Goal: Information Seeking & Learning: Find specific fact

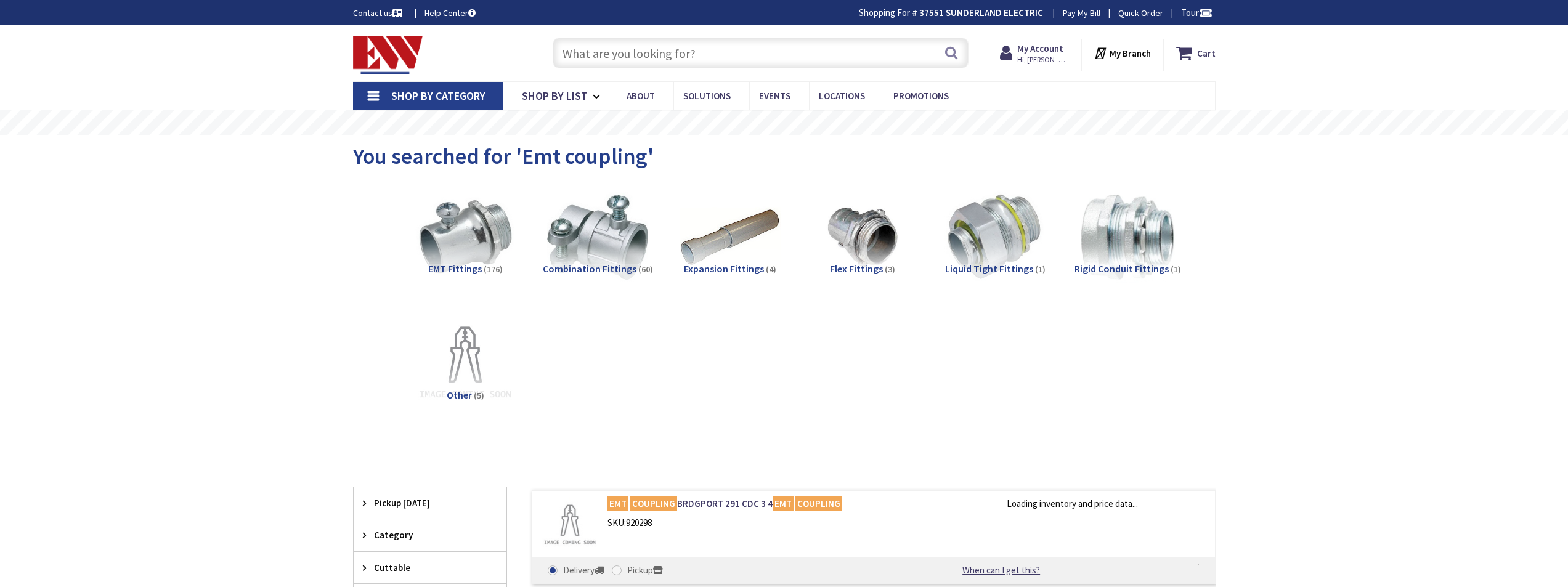
click at [650, 51] on input "text" at bounding box center [761, 53] width 416 height 31
type input "14/"
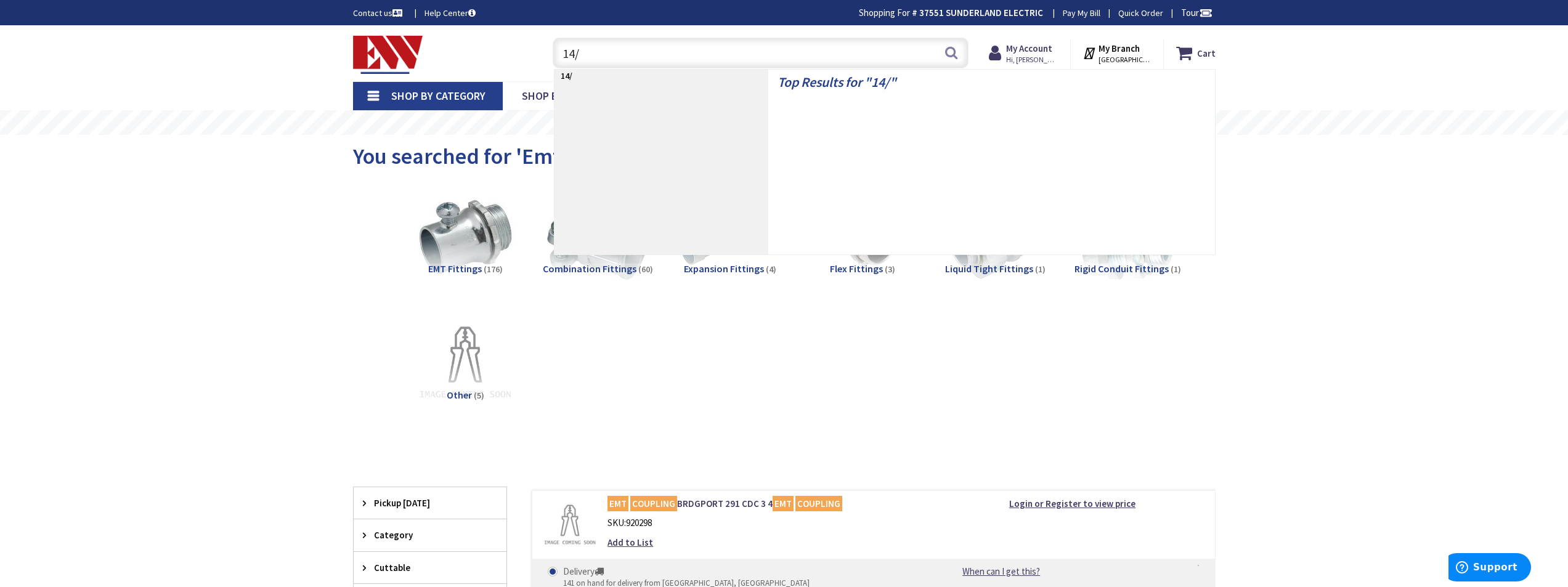
type input "[STREET_ADDRESS]"
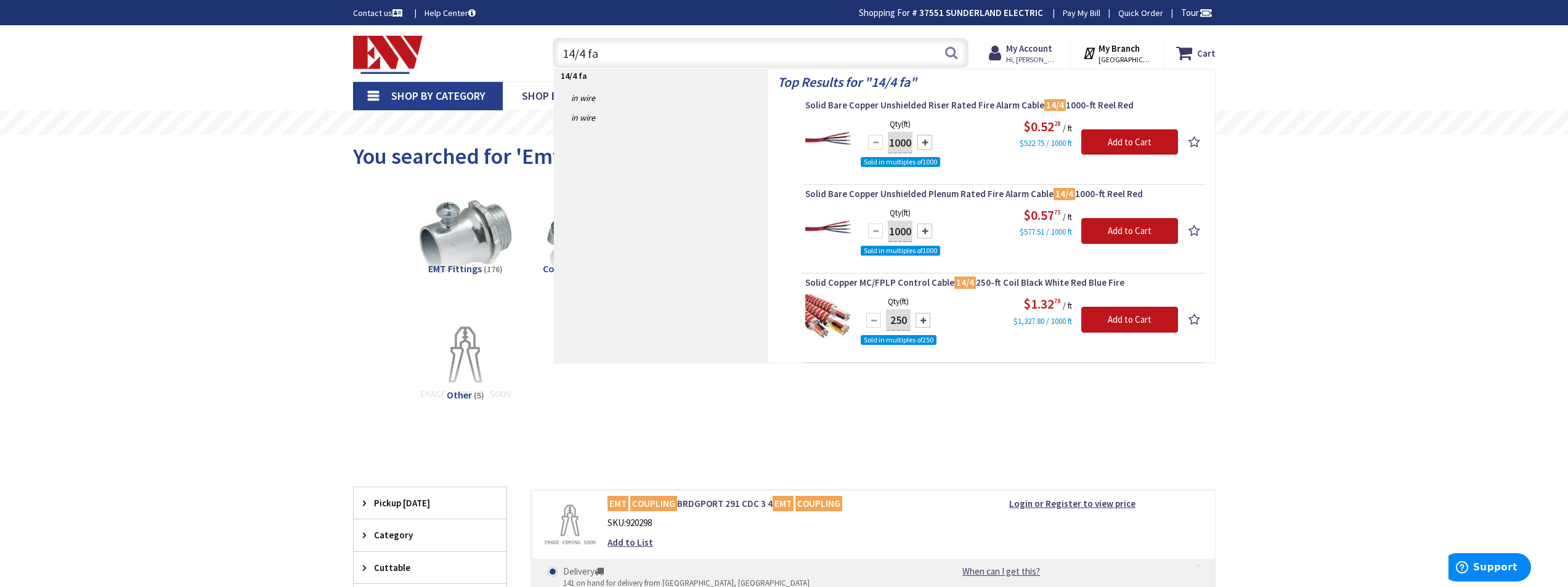
drag, startPoint x: 620, startPoint y: 57, endPoint x: 544, endPoint y: 54, distance: 76.1
click at [544, 54] on div "14/4 fa 14/4 fa Search" at bounding box center [758, 52] width 441 height 40
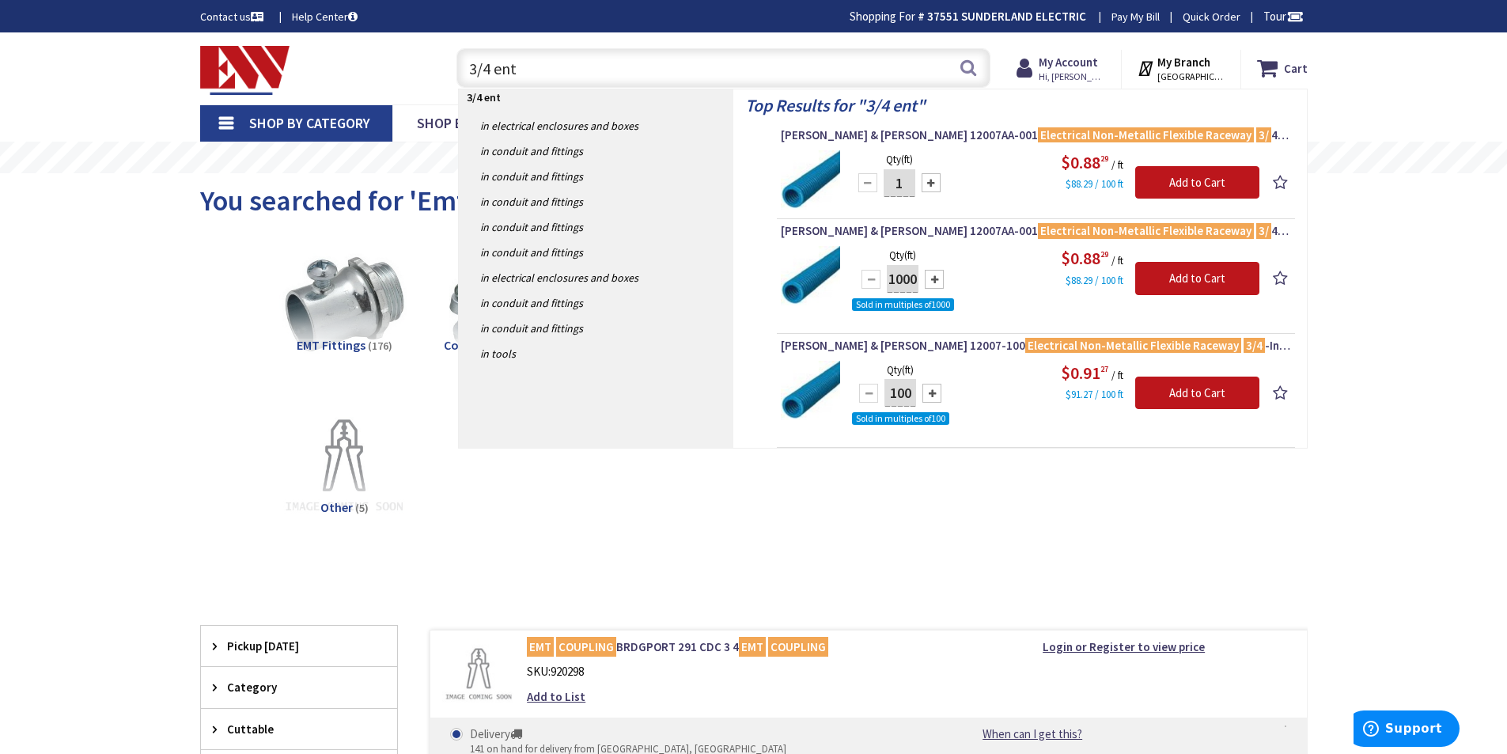
drag, startPoint x: 563, startPoint y: 70, endPoint x: 459, endPoint y: 74, distance: 104.5
click at [459, 74] on input "3/4 ent" at bounding box center [723, 68] width 534 height 40
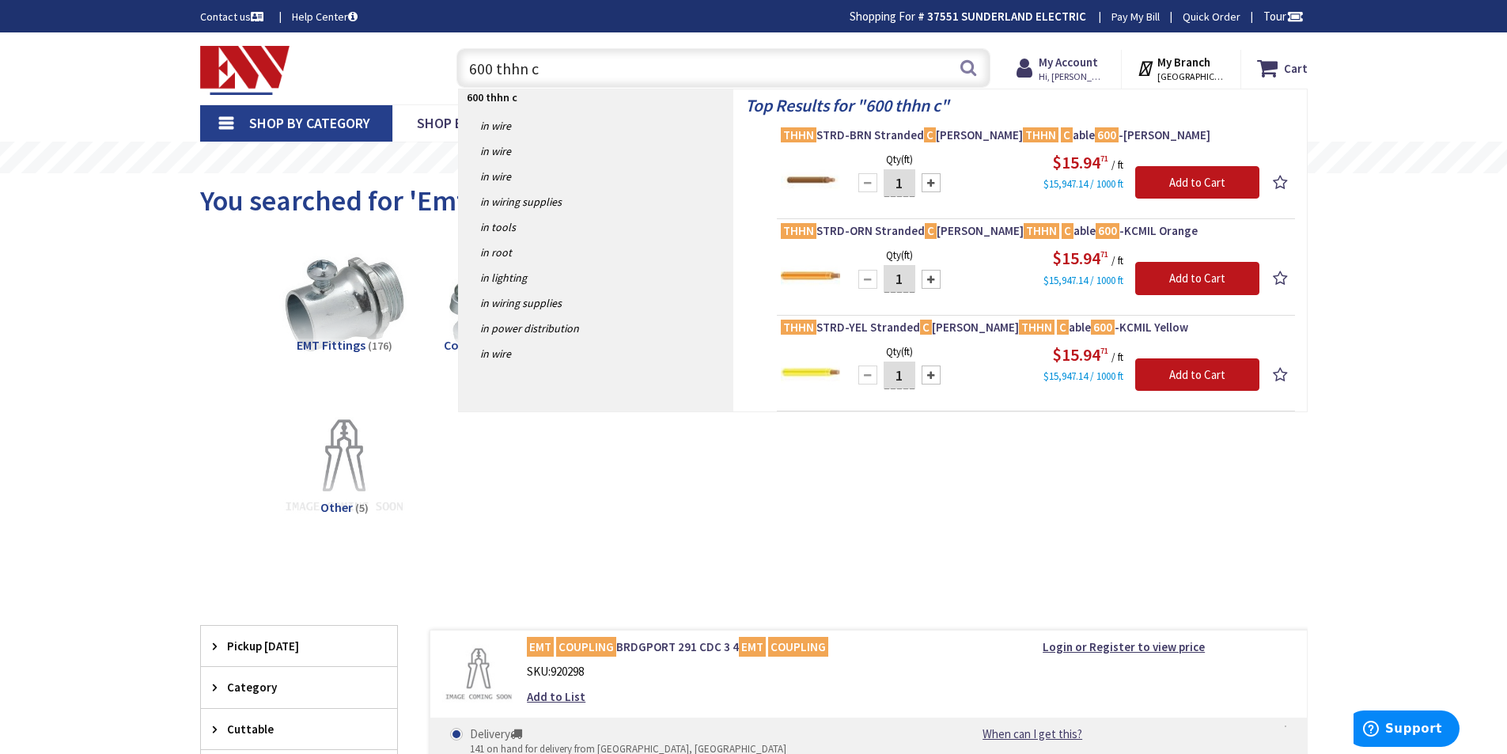
drag, startPoint x: 618, startPoint y: 67, endPoint x: 437, endPoint y: 81, distance: 181.7
click at [437, 81] on div "600 thhn c 600 thhn c Search" at bounding box center [720, 67] width 566 height 51
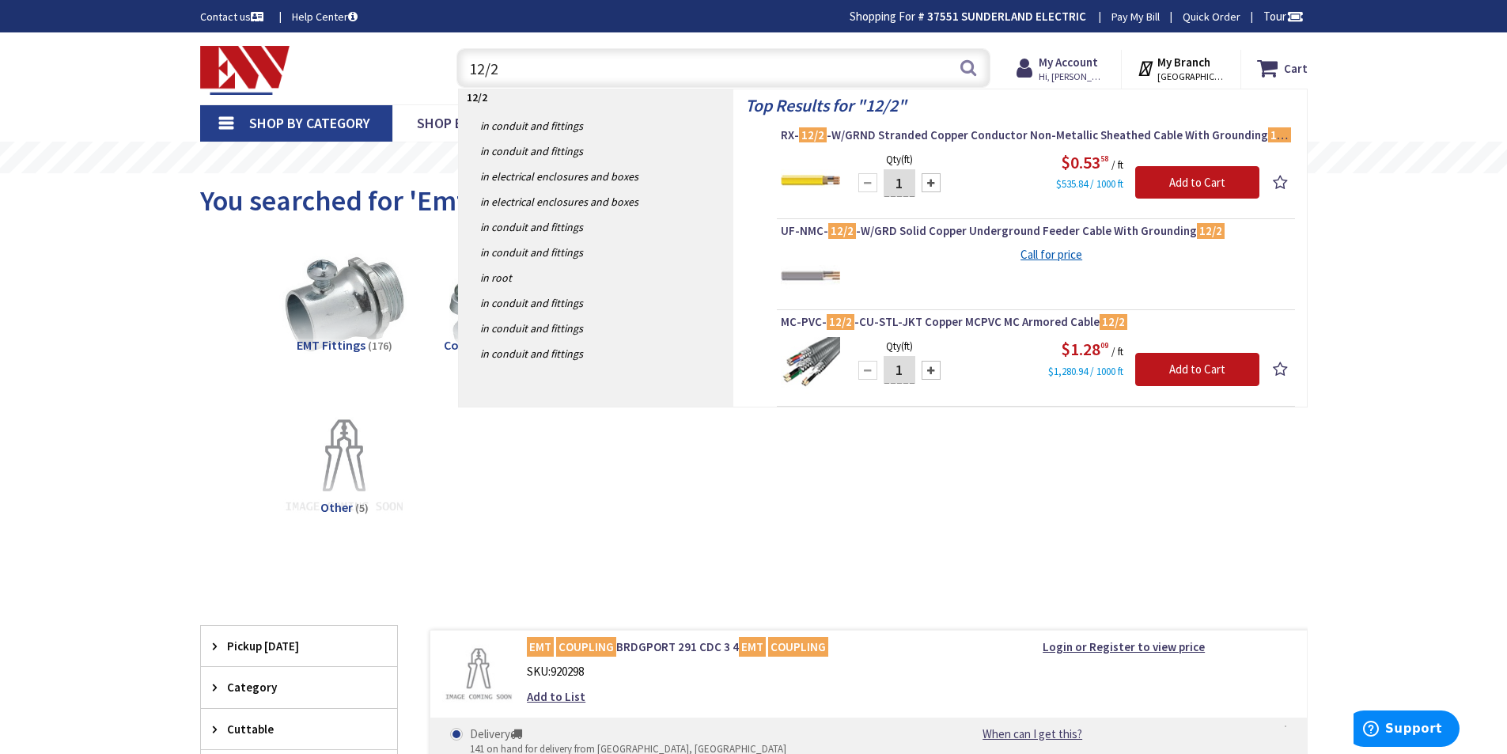
drag, startPoint x: 518, startPoint y: 70, endPoint x: 421, endPoint y: 70, distance: 97.3
click at [421, 70] on div "Toggle Nav 12/2 12/2 Search Cart My Cart Close" at bounding box center [753, 68] width 1131 height 53
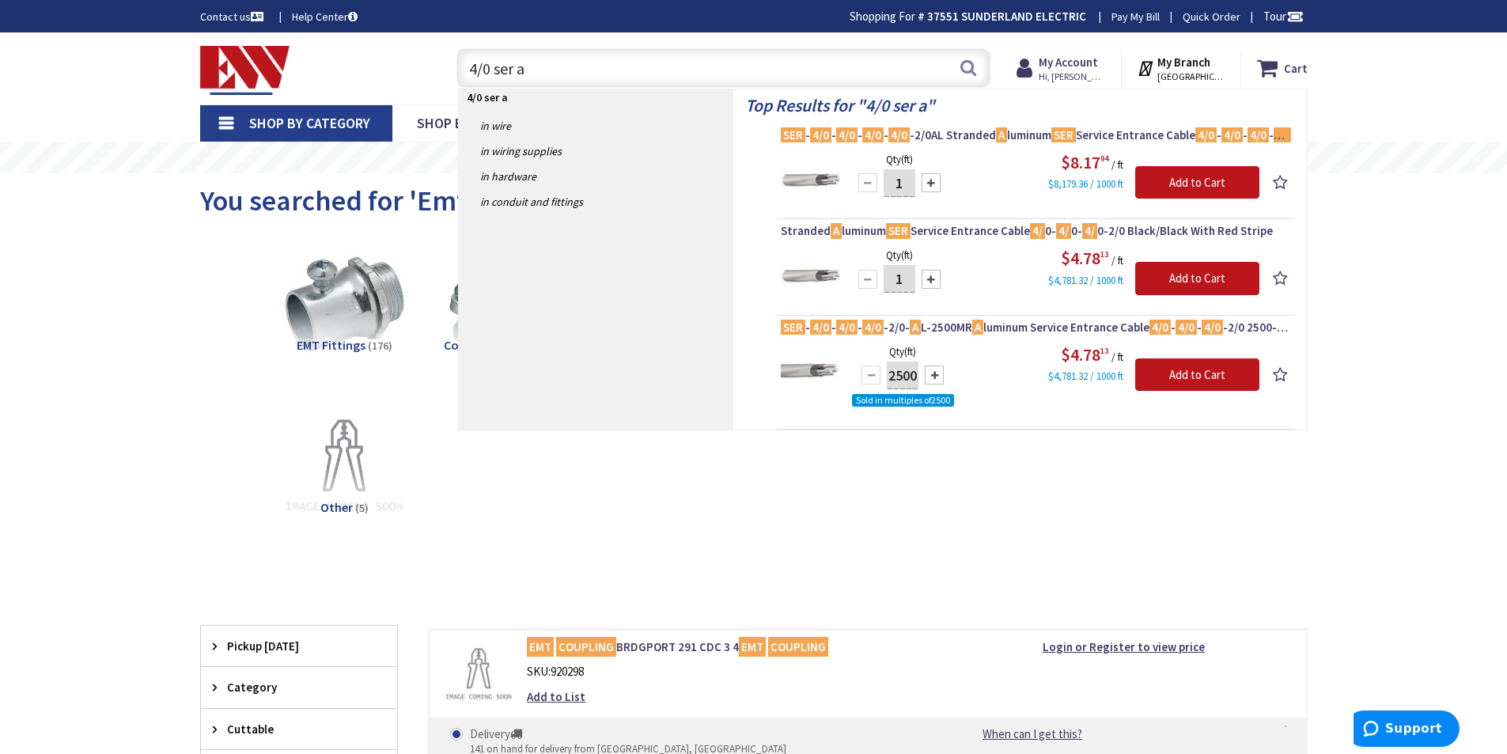
click at [479, 70] on input "4/0 ser a" at bounding box center [723, 68] width 534 height 40
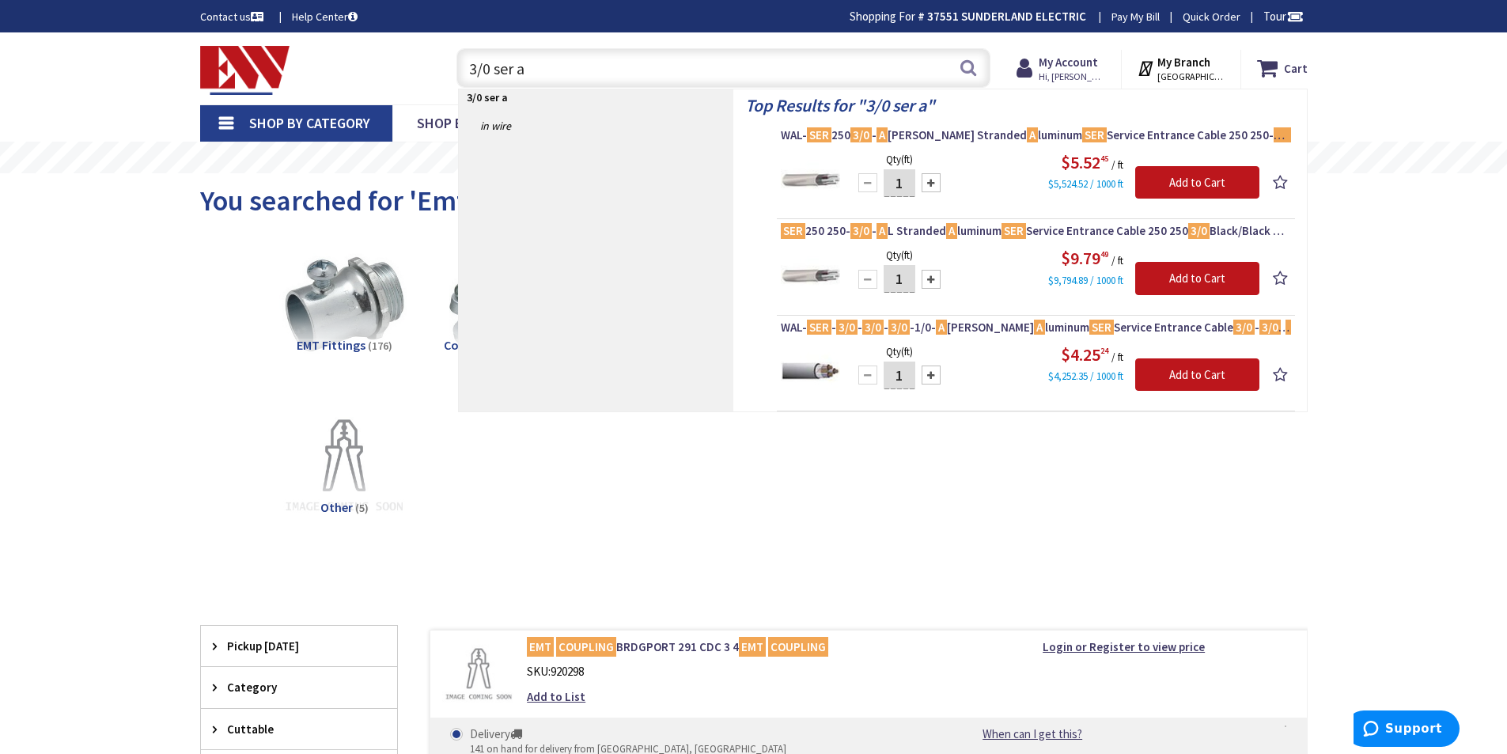
drag, startPoint x: 543, startPoint y: 66, endPoint x: 464, endPoint y: 62, distance: 80.0
click at [464, 62] on input "3/0 ser a" at bounding box center [723, 68] width 534 height 40
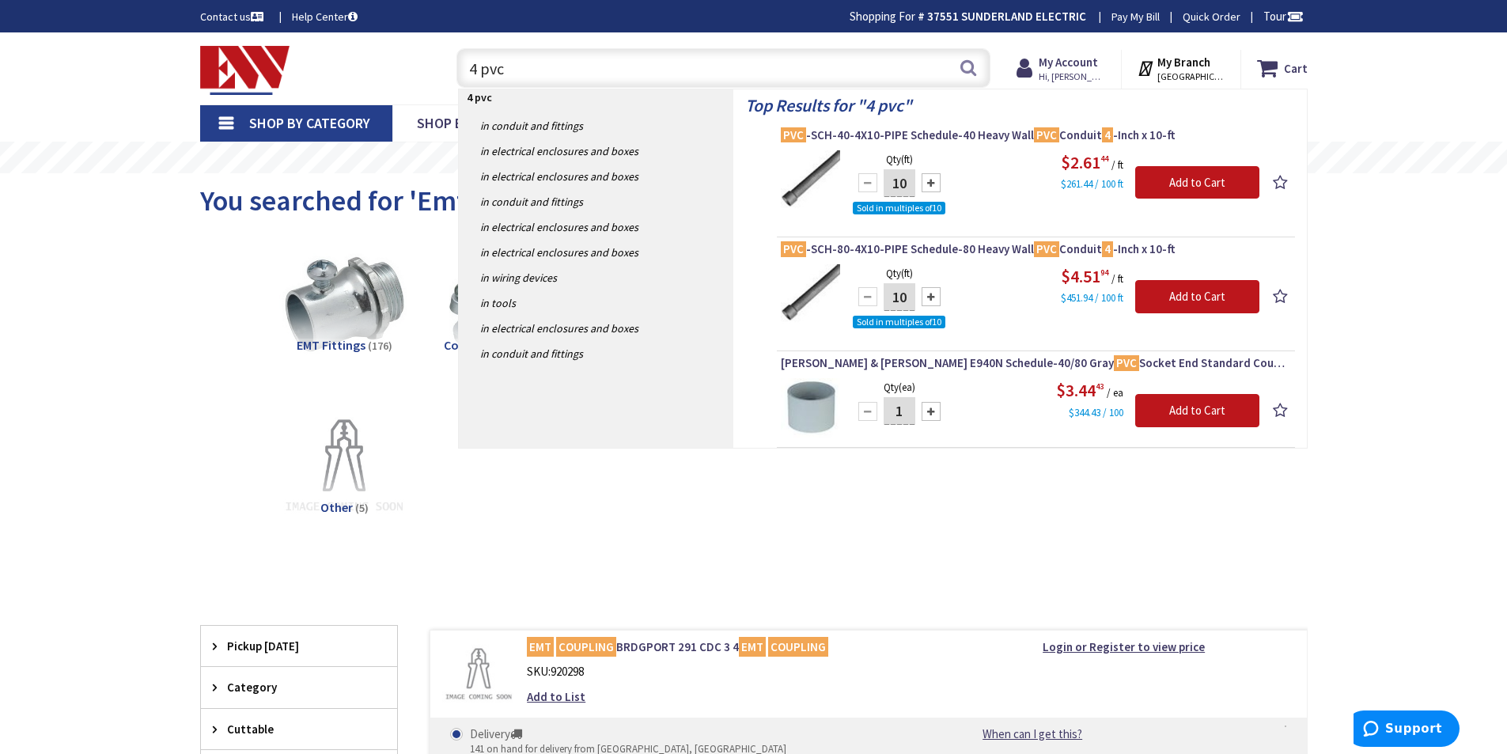
drag, startPoint x: 516, startPoint y: 74, endPoint x: 434, endPoint y: 74, distance: 81.5
click at [434, 74] on div "Toggle Nav 4 pvc 4 pvc Search Cart My Cart Close" at bounding box center [753, 68] width 1131 height 53
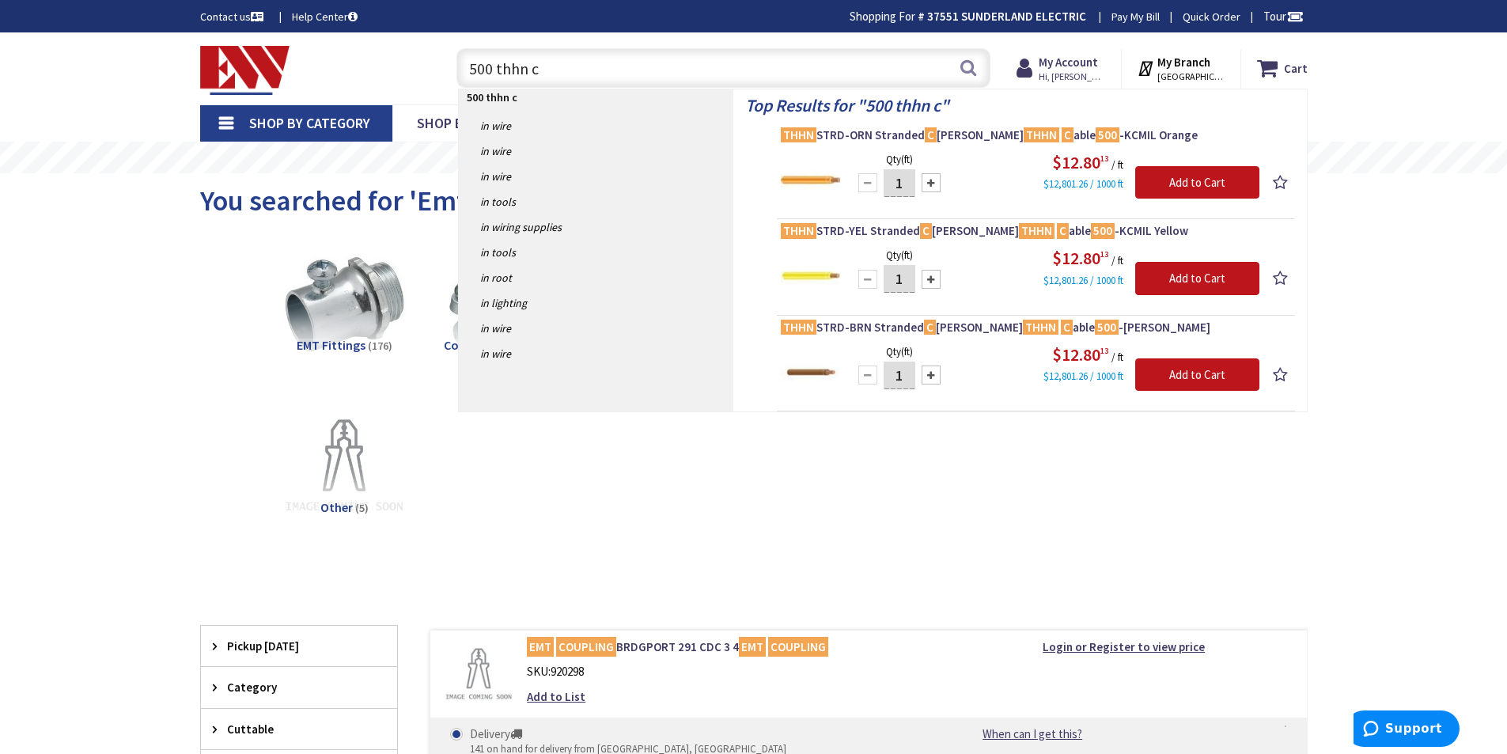
drag, startPoint x: 645, startPoint y: 78, endPoint x: 419, endPoint y: 70, distance: 225.6
click at [418, 69] on div "Toggle Nav 500 thhn c 500 thhn c Search Cart My Cart Close" at bounding box center [753, 68] width 1131 height 53
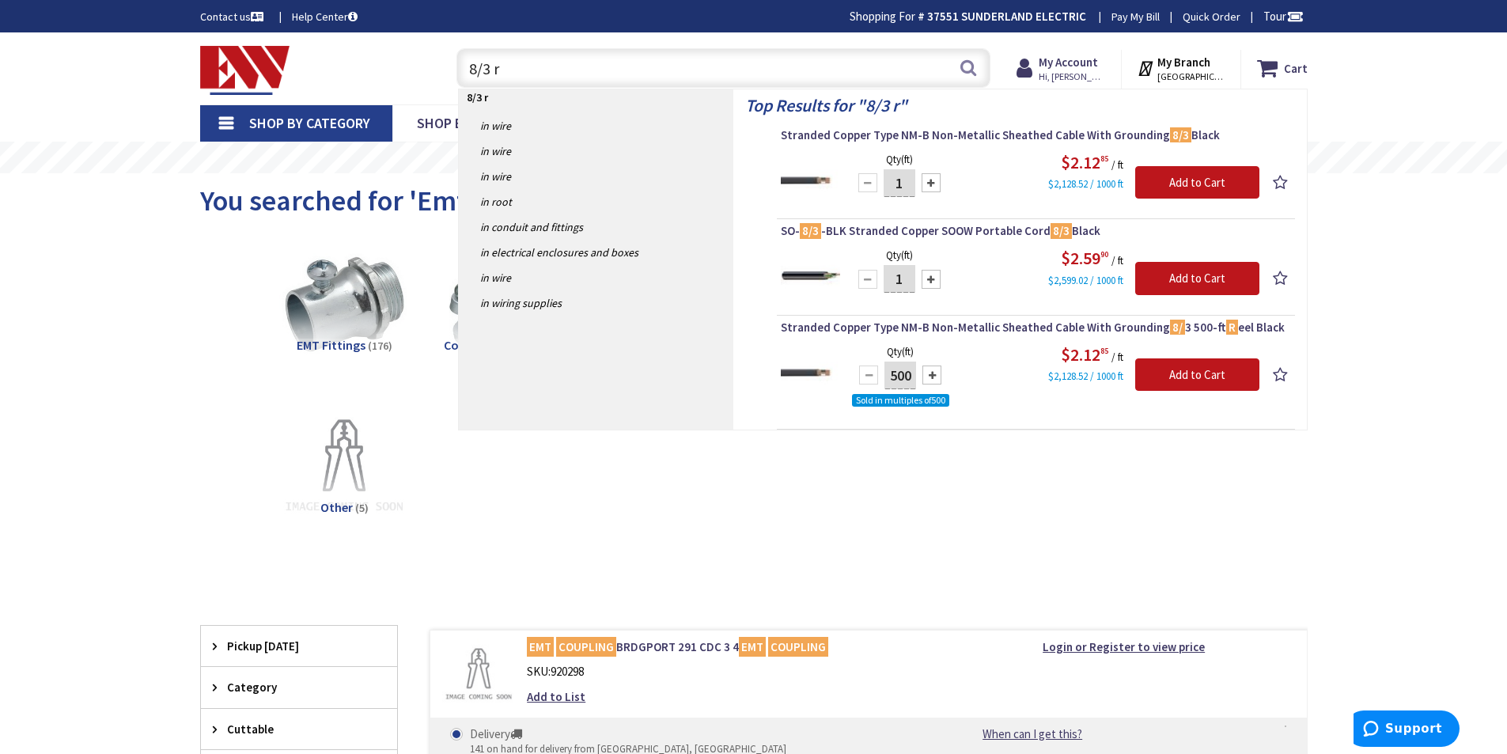
drag, startPoint x: 509, startPoint y: 74, endPoint x: 449, endPoint y: 70, distance: 61.0
click at [449, 70] on div "8/3 r 8/3 r Search" at bounding box center [720, 67] width 542 height 51
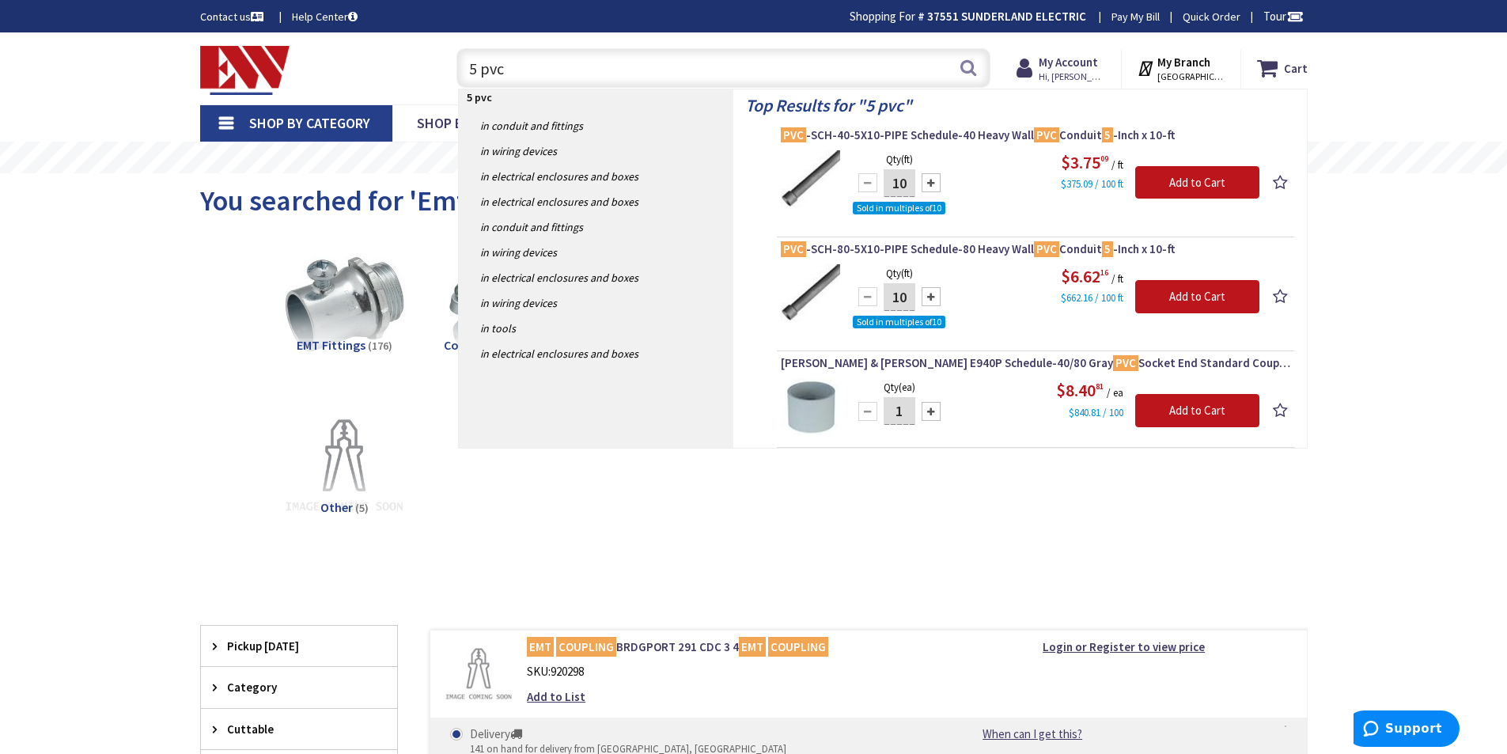
type input "5 pvc"
